Goal: Information Seeking & Learning: Learn about a topic

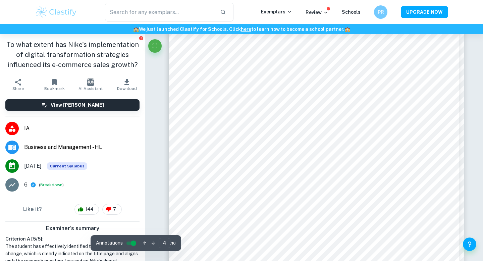
scroll to position [1337, 0]
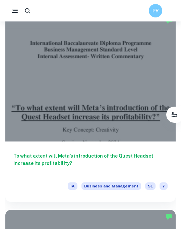
scroll to position [208, 0]
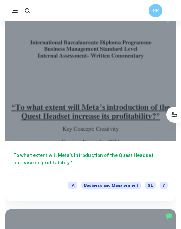
click at [69, 99] on div at bounding box center [90, 77] width 171 height 128
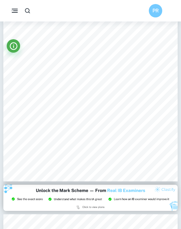
scroll to position [1901, 0]
